Goal: Task Accomplishment & Management: Complete application form

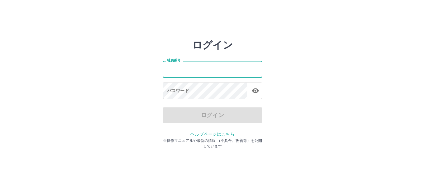
drag, startPoint x: 173, startPoint y: 67, endPoint x: 248, endPoint y: 65, distance: 75.0
click at [186, 72] on input "社員番号" at bounding box center [213, 69] width 100 height 16
type input "*******"
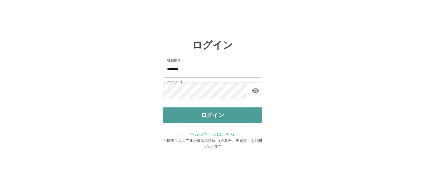
click at [225, 119] on button "ログイン" at bounding box center [213, 116] width 100 height 16
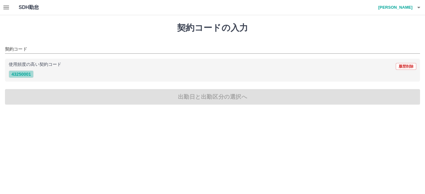
click at [28, 76] on button "43250001" at bounding box center [21, 74] width 25 height 7
type input "********"
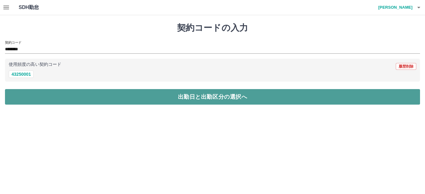
click at [58, 93] on button "出勤日と出勤区分の選択へ" at bounding box center [212, 97] width 415 height 16
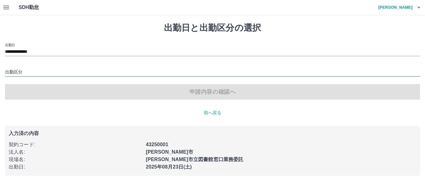
click at [13, 70] on input "出勤区分" at bounding box center [212, 73] width 415 height 8
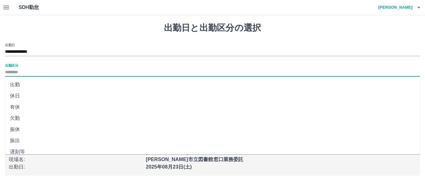
click at [18, 83] on li "出勤" at bounding box center [212, 84] width 415 height 11
type input "**"
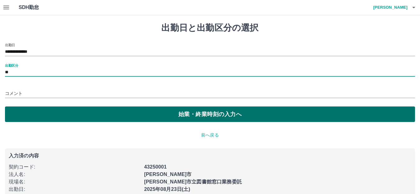
click at [94, 110] on button "始業・終業時刻の入力へ" at bounding box center [210, 115] width 410 height 16
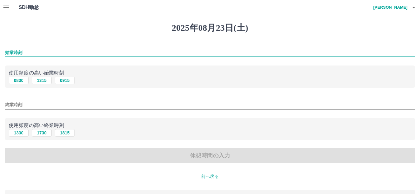
click at [58, 51] on input "始業時刻" at bounding box center [210, 52] width 410 height 9
type input "****"
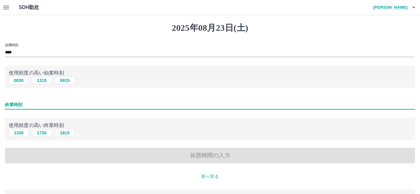
click at [40, 105] on input "終業時刻" at bounding box center [210, 104] width 410 height 9
type input "****"
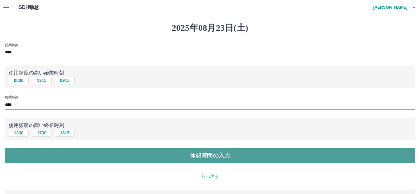
click at [72, 155] on button "休憩時間の入力" at bounding box center [210, 156] width 410 height 16
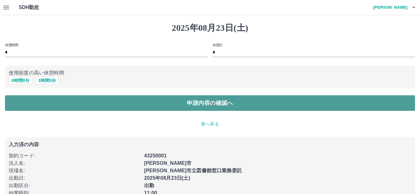
click at [52, 101] on button "申請内容の確認へ" at bounding box center [210, 103] width 410 height 16
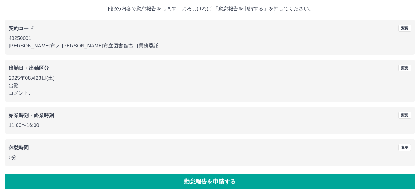
scroll to position [39, 0]
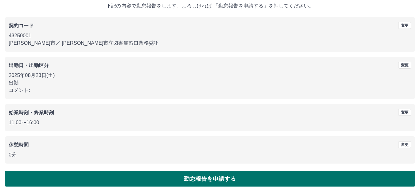
click at [119, 175] on button "勤怠報告を申請する" at bounding box center [210, 179] width 410 height 16
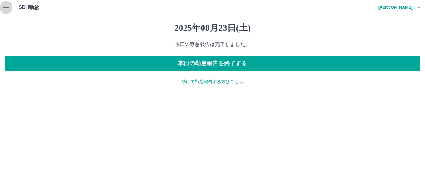
click at [6, 9] on icon "button" at bounding box center [6, 8] width 6 height 4
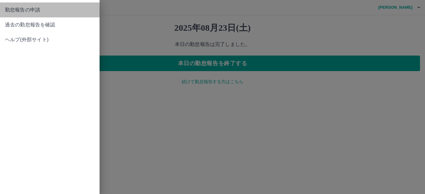
click at [12, 10] on span "勤怠報告の申請" at bounding box center [50, 9] width 90 height 7
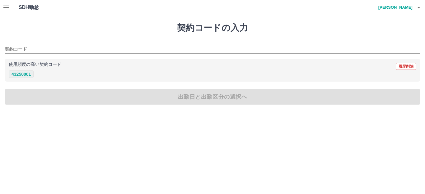
click at [26, 77] on button "43250001" at bounding box center [21, 74] width 25 height 7
type input "********"
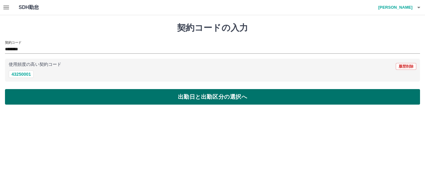
click at [56, 97] on button "出勤日と出勤区分の選択へ" at bounding box center [212, 97] width 415 height 16
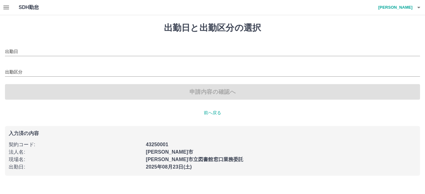
type input "**********"
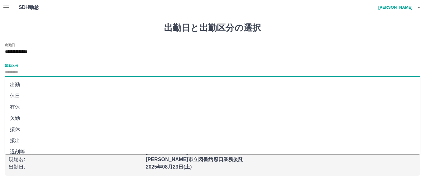
click at [32, 69] on input "出勤区分" at bounding box center [212, 73] width 415 height 8
click at [26, 95] on li "休日" at bounding box center [212, 96] width 415 height 11
type input "**"
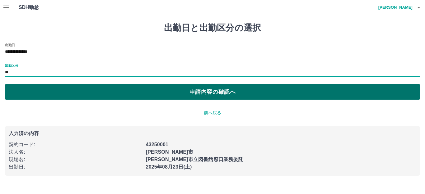
click at [41, 89] on button "申請内容の確認へ" at bounding box center [212, 92] width 415 height 16
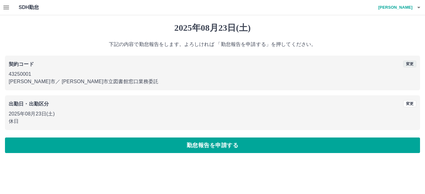
click at [406, 62] on button "変更" at bounding box center [409, 64] width 13 height 7
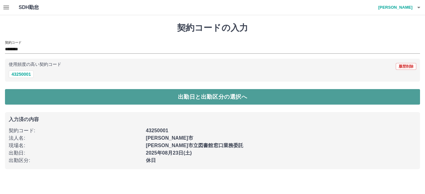
click at [78, 98] on button "出勤日と出勤区分の選択へ" at bounding box center [212, 97] width 415 height 16
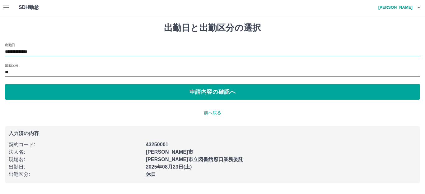
click at [64, 51] on input "**********" at bounding box center [212, 52] width 415 height 8
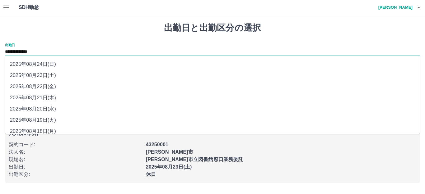
click at [48, 66] on li "2025年08月24日(日)" at bounding box center [212, 64] width 415 height 11
type input "**********"
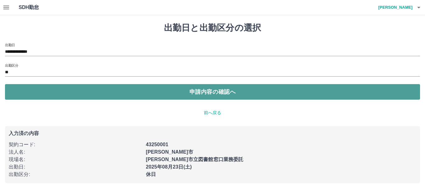
click at [53, 92] on button "申請内容の確認へ" at bounding box center [212, 92] width 415 height 16
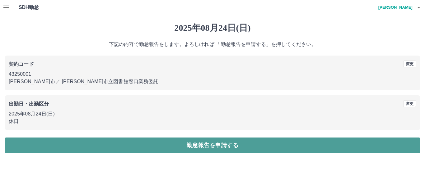
click at [109, 142] on button "勤怠報告を申請する" at bounding box center [212, 146] width 415 height 16
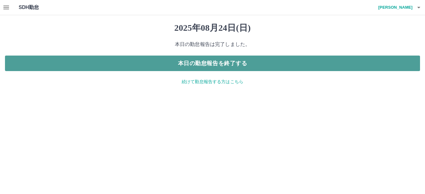
click at [233, 67] on button "本日の勤怠報告を終了する" at bounding box center [212, 64] width 415 height 16
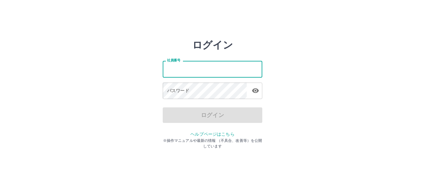
drag, startPoint x: 0, startPoint y: 0, endPoint x: 190, endPoint y: 69, distance: 202.1
click at [190, 69] on input "社員番号" at bounding box center [213, 69] width 100 height 16
type input "*******"
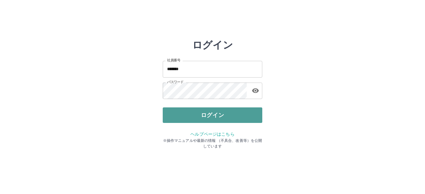
click at [208, 113] on button "ログイン" at bounding box center [213, 116] width 100 height 16
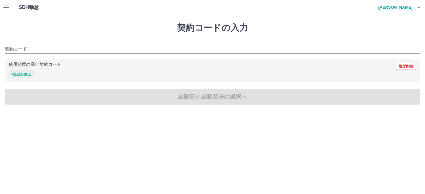
click at [26, 74] on button "43250001" at bounding box center [21, 74] width 25 height 7
type input "********"
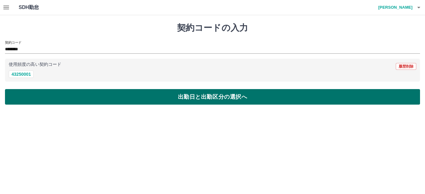
click at [38, 99] on button "出勤日と出勤区分の選択へ" at bounding box center [212, 97] width 415 height 16
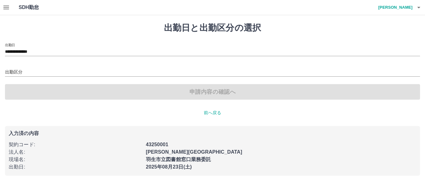
click at [25, 68] on div "出勤区分" at bounding box center [212, 70] width 415 height 13
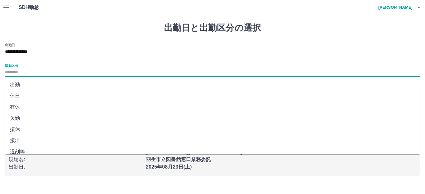
click at [27, 73] on input "出勤区分" at bounding box center [212, 73] width 415 height 8
click at [22, 86] on li "出勤" at bounding box center [212, 84] width 415 height 11
type input "**"
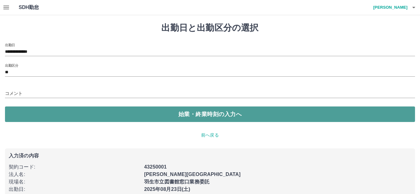
click at [54, 116] on button "始業・終業時刻の入力へ" at bounding box center [210, 115] width 410 height 16
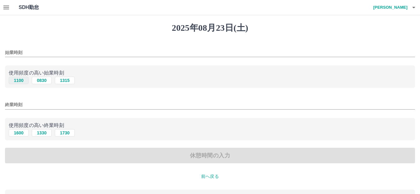
click at [24, 81] on button "1100" at bounding box center [19, 80] width 20 height 7
type input "****"
click at [25, 134] on button "1600" at bounding box center [19, 132] width 20 height 7
type input "****"
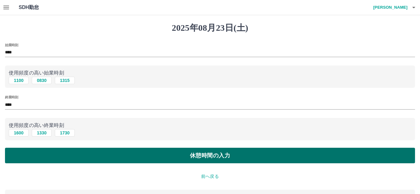
click at [65, 156] on button "休憩時間の入力" at bounding box center [210, 156] width 410 height 16
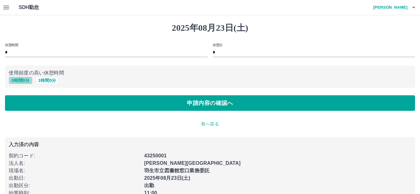
click at [29, 82] on button "0 時間 0 分" at bounding box center [21, 80] width 24 height 7
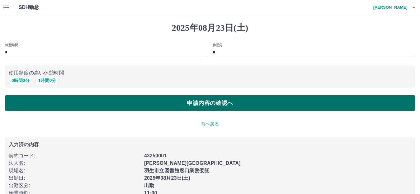
click at [47, 105] on button "申請内容の確認へ" at bounding box center [210, 103] width 410 height 16
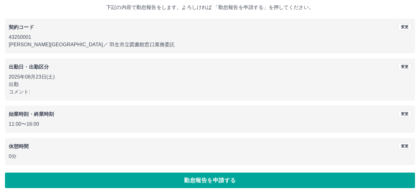
scroll to position [39, 0]
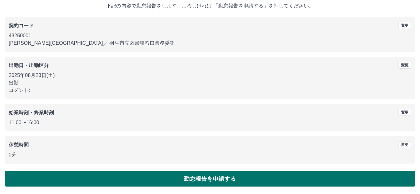
click at [87, 179] on button "勤怠報告を申請する" at bounding box center [210, 179] width 410 height 16
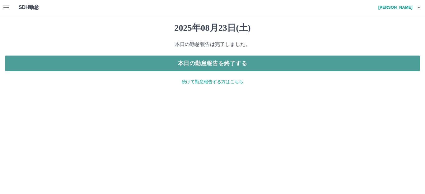
click at [220, 62] on button "本日の勤怠報告を終了する" at bounding box center [212, 64] width 415 height 16
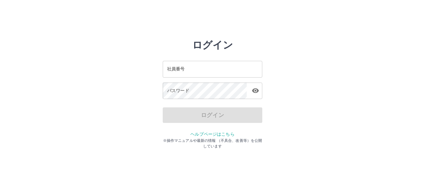
click at [117, 22] on html "ログイン 社員番号 社員番号 パスワード パスワード ログイン ヘルプページはこちら ※操作マニュアルや最新の情報 （不具合、改善等）を公開しています" at bounding box center [212, 69] width 425 height 139
click at [130, 16] on html "ログイン 社員番号 社員番号 パスワード パスワード ログイン ヘルプページはこちら ※操作マニュアルや最新の情報 （不具合、改善等）を公開しています" at bounding box center [212, 69] width 425 height 139
click at [142, 21] on html "ログイン 社員番号 社員番号 パスワード パスワード ログイン ヘルプページはこちら ※操作マニュアルや最新の情報 （不具合、改善等）を公開しています" at bounding box center [212, 69] width 425 height 139
drag, startPoint x: 204, startPoint y: 72, endPoint x: 202, endPoint y: 69, distance: 3.5
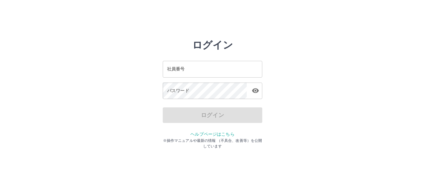
click at [204, 72] on input "社員番号" at bounding box center [213, 69] width 100 height 16
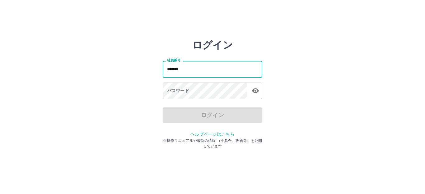
type input "*******"
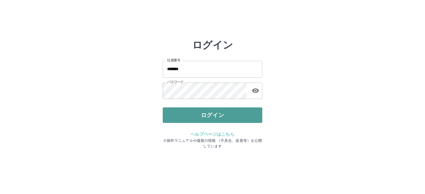
click at [200, 108] on button "ログイン" at bounding box center [213, 116] width 100 height 16
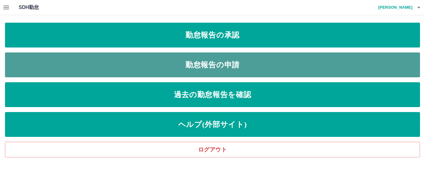
click at [222, 58] on link "勤怠報告の申請" at bounding box center [212, 65] width 415 height 25
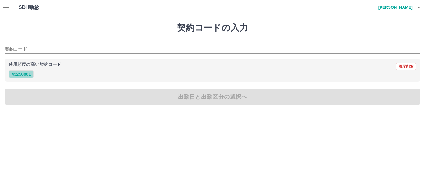
click at [11, 74] on button "43250001" at bounding box center [21, 74] width 25 height 7
type input "********"
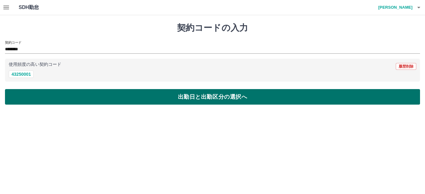
click at [48, 99] on button "出勤日と出勤区分の選択へ" at bounding box center [212, 97] width 415 height 16
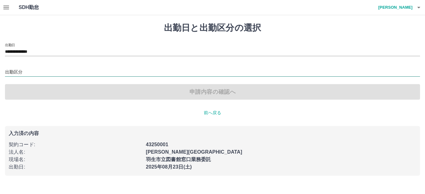
click at [44, 73] on input "出勤区分" at bounding box center [212, 73] width 415 height 8
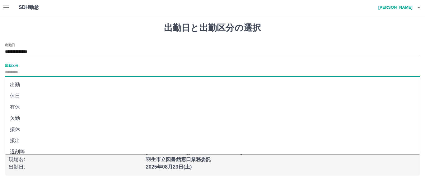
click at [30, 84] on li "出勤" at bounding box center [212, 84] width 415 height 11
type input "**"
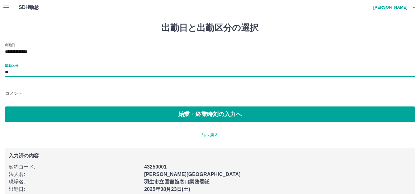
click at [33, 98] on div "コメント" at bounding box center [210, 91] width 410 height 15
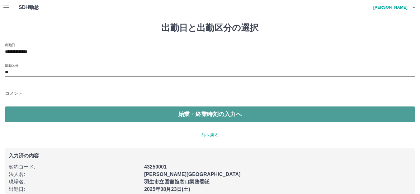
click at [38, 113] on button "始業・終業時刻の入力へ" at bounding box center [210, 115] width 410 height 16
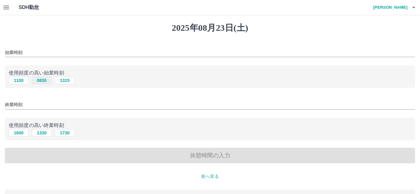
click at [43, 82] on button "0830" at bounding box center [42, 80] width 20 height 7
type input "****"
click at [59, 113] on div "始業時刻 **** 使用頻度の高い始業時刻 1100 0830 1315 終業時刻 使用頻度の高い終業時刻 1600 1330 1730 休憩時間の入力" at bounding box center [210, 103] width 410 height 121
click at [61, 107] on input "終業時刻" at bounding box center [210, 104] width 410 height 9
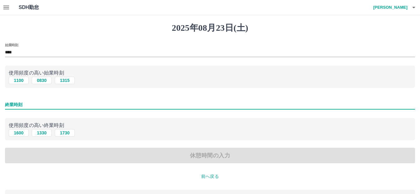
type input "****"
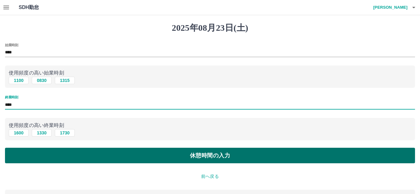
click at [167, 152] on button "休憩時間の入力" at bounding box center [210, 156] width 410 height 16
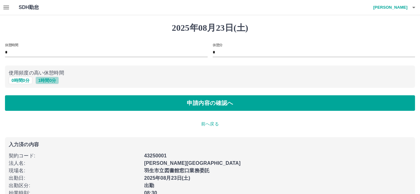
click at [44, 83] on button "1 時間 0 分" at bounding box center [47, 80] width 24 height 7
type input "*"
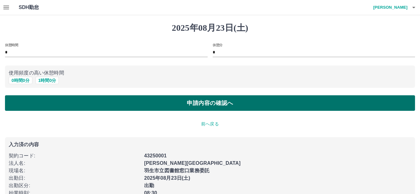
click at [59, 96] on button "申請内容の確認へ" at bounding box center [210, 103] width 410 height 16
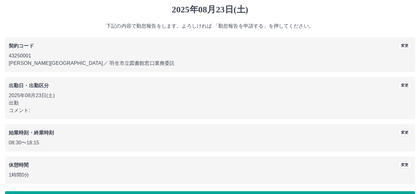
scroll to position [39, 0]
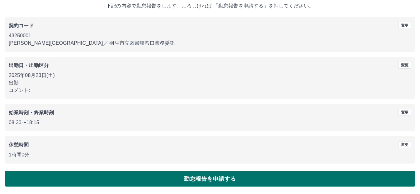
click at [137, 175] on button "勤怠報告を申請する" at bounding box center [210, 179] width 410 height 16
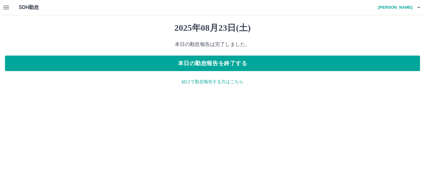
click at [8, 6] on icon "button" at bounding box center [6, 8] width 6 height 4
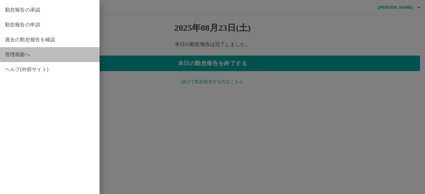
click at [32, 53] on span "管理画面へ" at bounding box center [50, 54] width 90 height 7
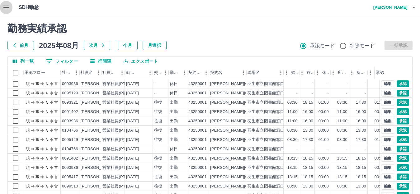
click at [6, 7] on icon "button" at bounding box center [5, 7] width 7 height 7
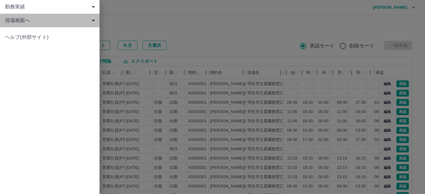
click at [26, 21] on span "現場画面へ" at bounding box center [51, 20] width 92 height 7
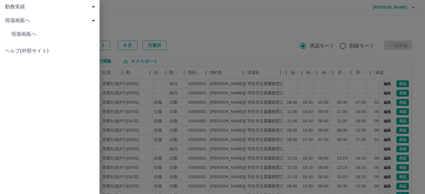
click at [59, 32] on span "現場画面へ" at bounding box center [52, 33] width 83 height 7
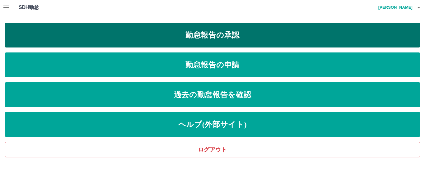
click at [251, 36] on link "勤怠報告の承認" at bounding box center [212, 35] width 415 height 25
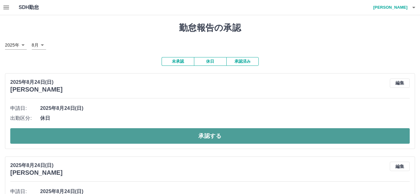
click at [263, 132] on button "承認する" at bounding box center [209, 136] width 399 height 16
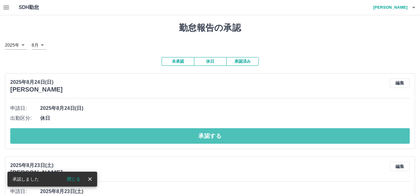
click at [224, 129] on button "承認する" at bounding box center [209, 136] width 399 height 16
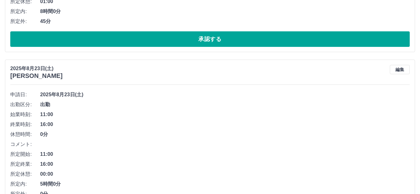
scroll to position [218, 0]
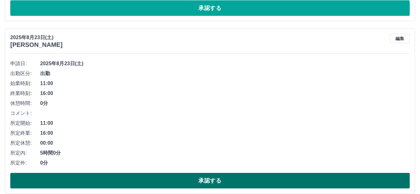
click at [221, 177] on button "承認する" at bounding box center [209, 181] width 399 height 16
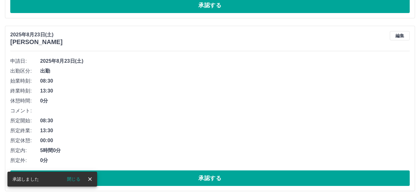
scroll to position [404, 0]
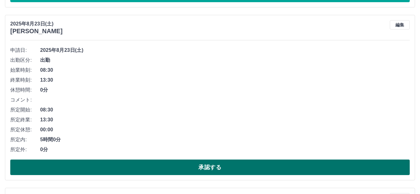
click at [186, 166] on button "承認する" at bounding box center [209, 168] width 399 height 16
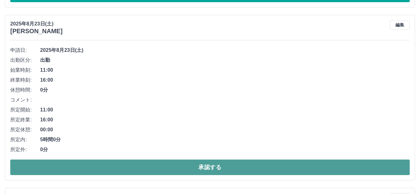
click at [181, 166] on button "承認する" at bounding box center [209, 168] width 399 height 16
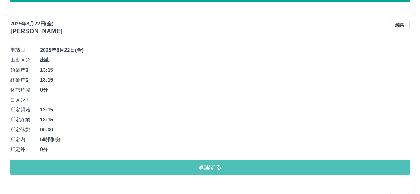
click at [181, 166] on button "承認する" at bounding box center [209, 168] width 399 height 16
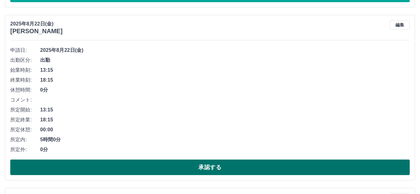
click at [160, 166] on button "承認する" at bounding box center [209, 168] width 399 height 16
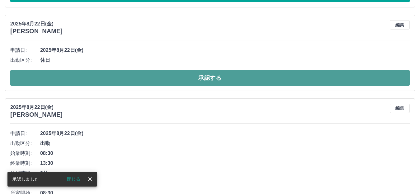
click at [160, 75] on button "承認する" at bounding box center [209, 78] width 399 height 16
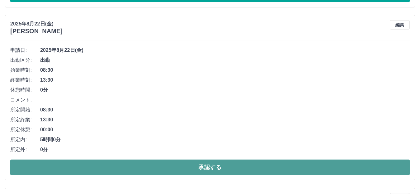
click at [172, 165] on button "承認する" at bounding box center [209, 168] width 399 height 16
click at [170, 162] on button "承認する" at bounding box center [209, 168] width 399 height 16
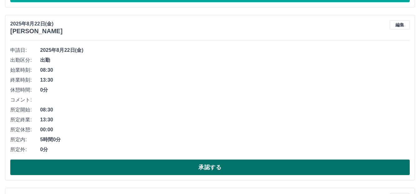
click at [173, 164] on button "承認する" at bounding box center [209, 168] width 399 height 16
click at [142, 165] on button "承認する" at bounding box center [209, 168] width 399 height 16
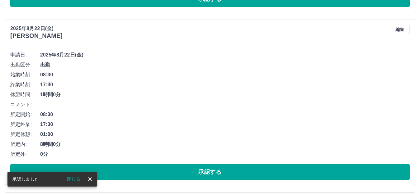
scroll to position [435, 0]
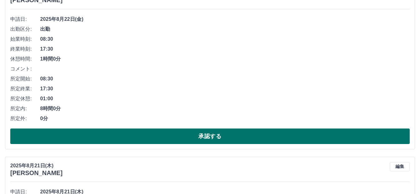
click at [185, 139] on button "承認する" at bounding box center [209, 137] width 399 height 16
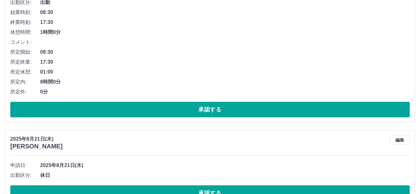
scroll to position [324, 0]
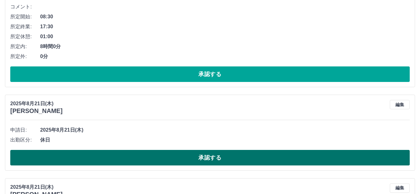
click at [169, 155] on button "承認する" at bounding box center [209, 158] width 399 height 16
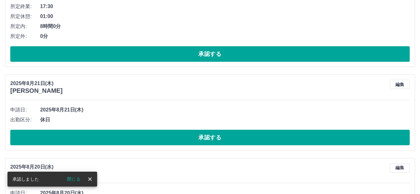
scroll to position [356, 0]
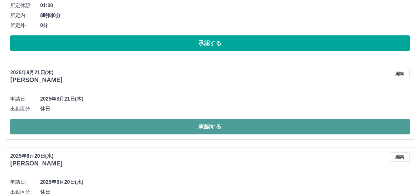
click at [173, 128] on button "承認する" at bounding box center [209, 127] width 399 height 16
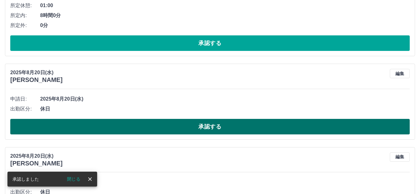
click at [163, 128] on button "承認する" at bounding box center [209, 127] width 399 height 16
click at [159, 120] on button "承認する" at bounding box center [209, 127] width 399 height 16
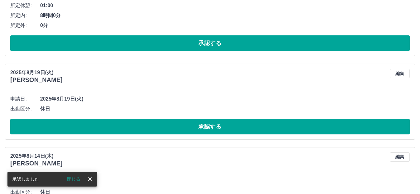
scroll to position [387, 0]
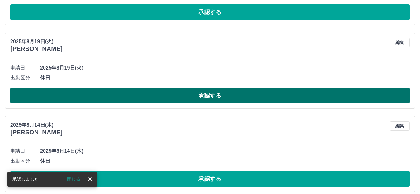
click at [163, 93] on button "承認する" at bounding box center [209, 96] width 399 height 16
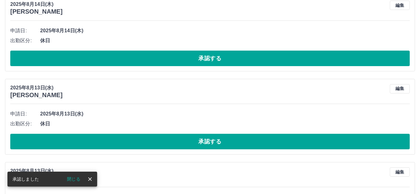
scroll to position [476, 0]
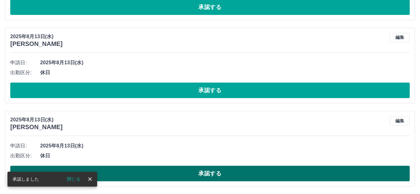
click at [162, 175] on button "承認する" at bounding box center [209, 174] width 399 height 16
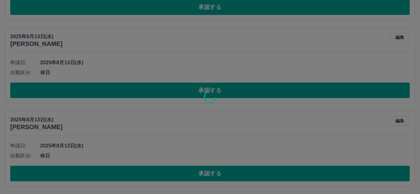
scroll to position [393, 0]
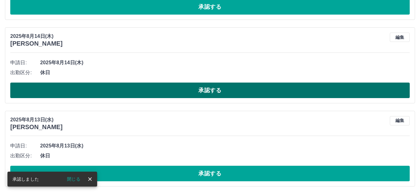
click at [156, 86] on button "承認する" at bounding box center [209, 91] width 399 height 16
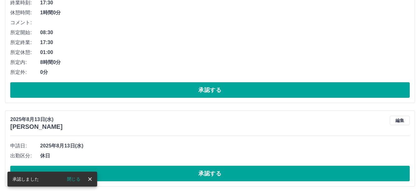
scroll to position [309, 0]
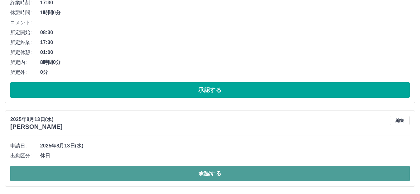
click at [157, 171] on button "承認する" at bounding box center [209, 174] width 399 height 16
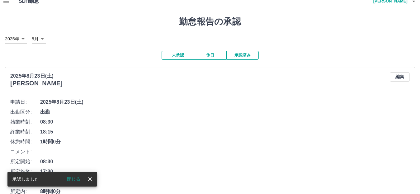
scroll to position [0, 0]
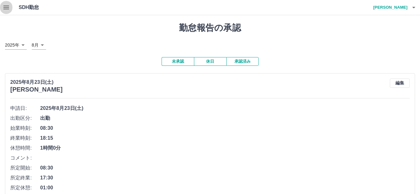
click at [7, 6] on icon "button" at bounding box center [6, 8] width 6 height 4
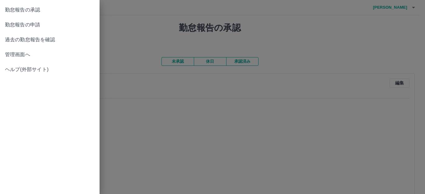
click at [21, 55] on span "管理画面へ" at bounding box center [50, 54] width 90 height 7
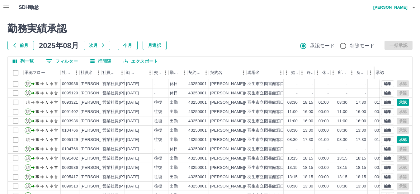
click at [55, 60] on button "0 フィルター" at bounding box center [62, 61] width 42 height 9
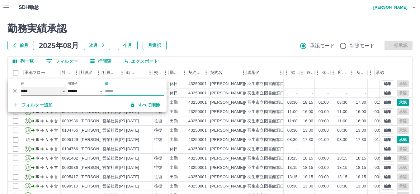
click at [56, 91] on select "**** *** **** *** *** **** ***** *** *** ** ** ** **** **** **** ** ** *** ****…" at bounding box center [44, 91] width 47 height 9
click at [113, 91] on input "値" at bounding box center [134, 91] width 59 height 9
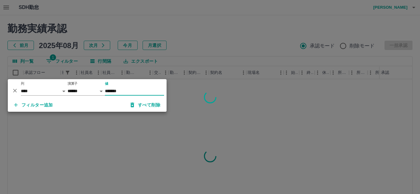
type input "*******"
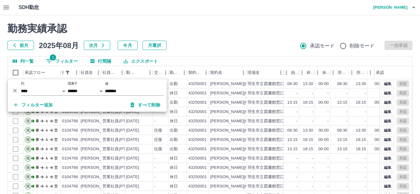
click at [193, 51] on div "勤務実績承認 前月 2025年08月 次月 今月 月選択 承認モード 削除モード 一括承認 列一覧 1 フィルター 行間隔 エクスポート 承認フロー 社員番号…" at bounding box center [210, 139] width 420 height 248
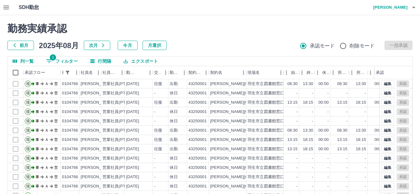
click at [69, 58] on button "1 フィルター" at bounding box center [62, 61] width 42 height 9
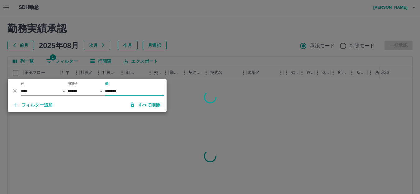
type input "*******"
click at [194, 43] on div at bounding box center [210, 97] width 420 height 194
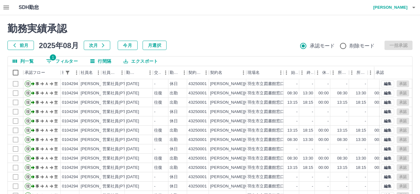
scroll to position [32, 0]
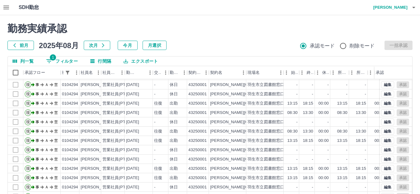
click at [55, 61] on button "1 フィルター" at bounding box center [62, 61] width 42 height 9
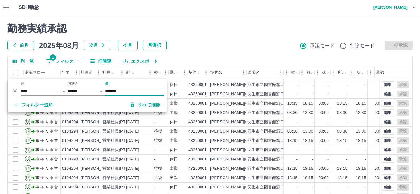
click at [130, 90] on input "*******" at bounding box center [134, 91] width 59 height 9
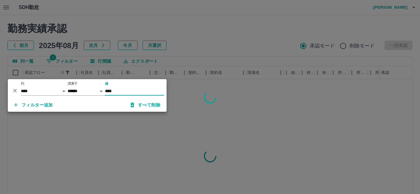
scroll to position [0, 0]
type input "*******"
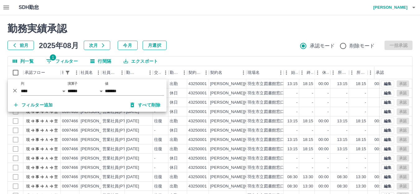
click at [189, 58] on div at bounding box center [210, 97] width 420 height 194
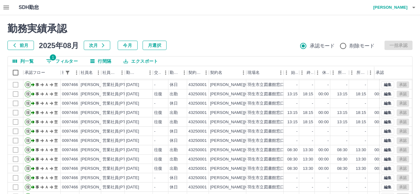
click at [61, 59] on button "1 フィルター" at bounding box center [62, 61] width 42 height 9
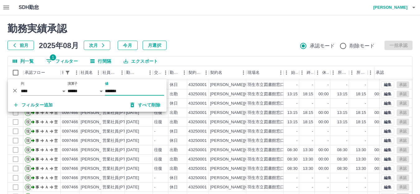
click at [123, 93] on input "*******" at bounding box center [134, 91] width 59 height 9
type input "*"
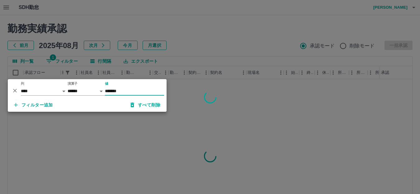
type input "*******"
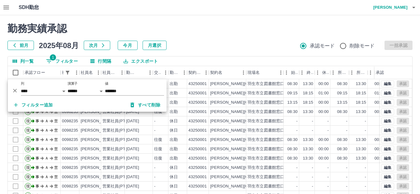
click at [249, 33] on h2 "勤務実績承認" at bounding box center [209, 29] width 405 height 12
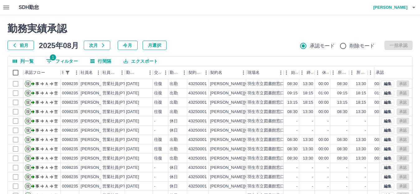
click at [415, 10] on icon "button" at bounding box center [413, 7] width 7 height 7
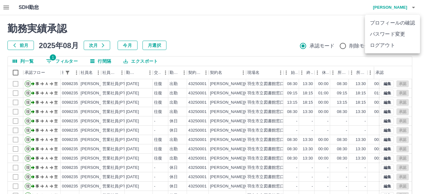
click at [376, 47] on li "ログアウト" at bounding box center [392, 45] width 55 height 11
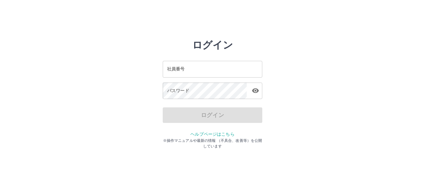
click at [272, 39] on html "ログイン 社員番号 社員番号 パスワード パスワード ログイン ヘルプページはこちら ※操作マニュアルや最新の情報 （不具合、改善等）を公開しています" at bounding box center [212, 69] width 425 height 139
drag, startPoint x: 272, startPoint y: 39, endPoint x: 267, endPoint y: 36, distance: 5.0
click at [272, 38] on html "ログイン 社員番号 社員番号 パスワード パスワード ログイン ヘルプページはこちら ※操作マニュアルや最新の情報 （不具合、改善等）を公開しています" at bounding box center [212, 69] width 425 height 139
